Goal: Information Seeking & Learning: Understand process/instructions

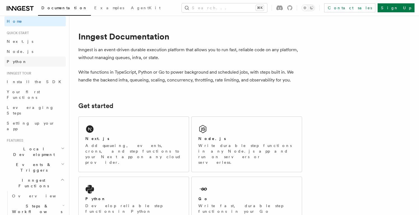
scroll to position [0, 0]
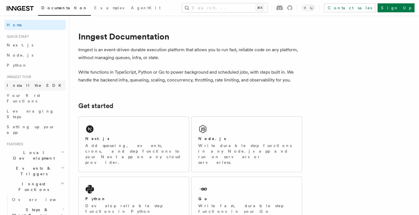
click at [33, 86] on link "Install the SDK" at bounding box center [34, 85] width 61 height 10
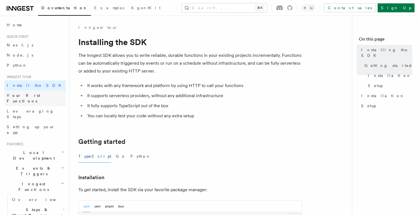
click at [31, 94] on span "Your first Functions" at bounding box center [23, 98] width 33 height 10
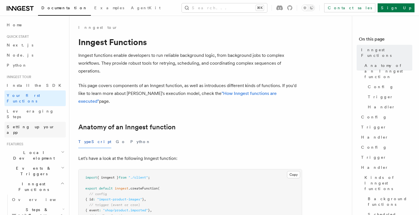
click at [26, 125] on span "Setting up your app" at bounding box center [31, 130] width 48 height 10
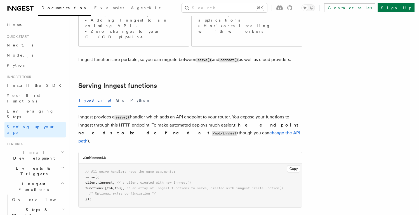
scroll to position [200, 0]
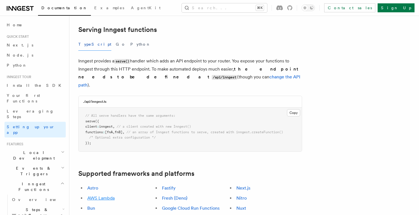
click at [109, 195] on link "AWS Lambda" at bounding box center [100, 197] width 27 height 5
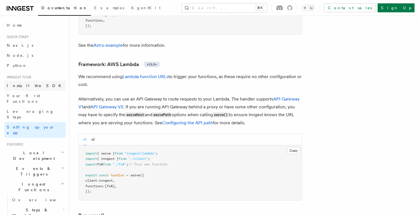
click at [18, 82] on link "Install the SDK" at bounding box center [34, 86] width 61 height 10
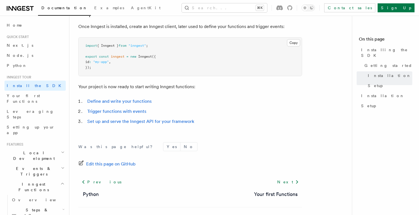
scroll to position [250, 0]
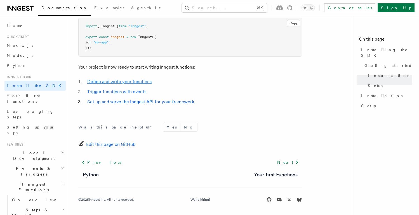
click at [114, 81] on link "Define and write your functions" at bounding box center [119, 81] width 64 height 5
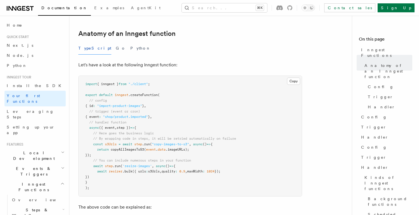
scroll to position [101, 0]
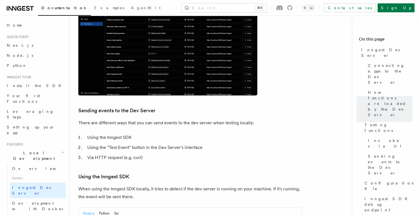
scroll to position [28, 0]
